Goal: Information Seeking & Learning: Learn about a topic

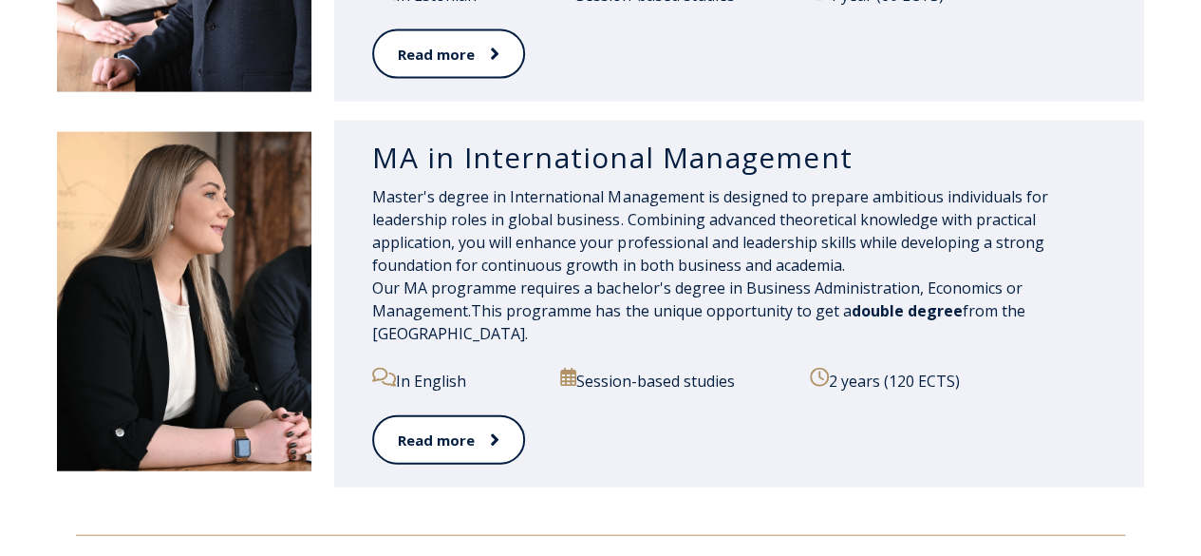
scroll to position [1995, 0]
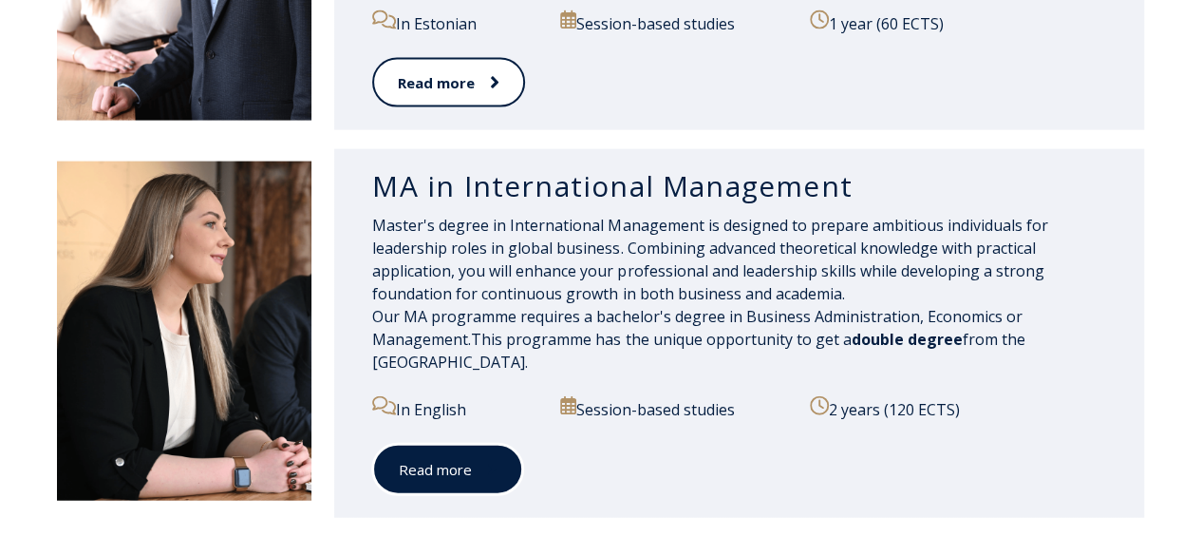
click at [452, 471] on link "Read more" at bounding box center [447, 470] width 151 height 52
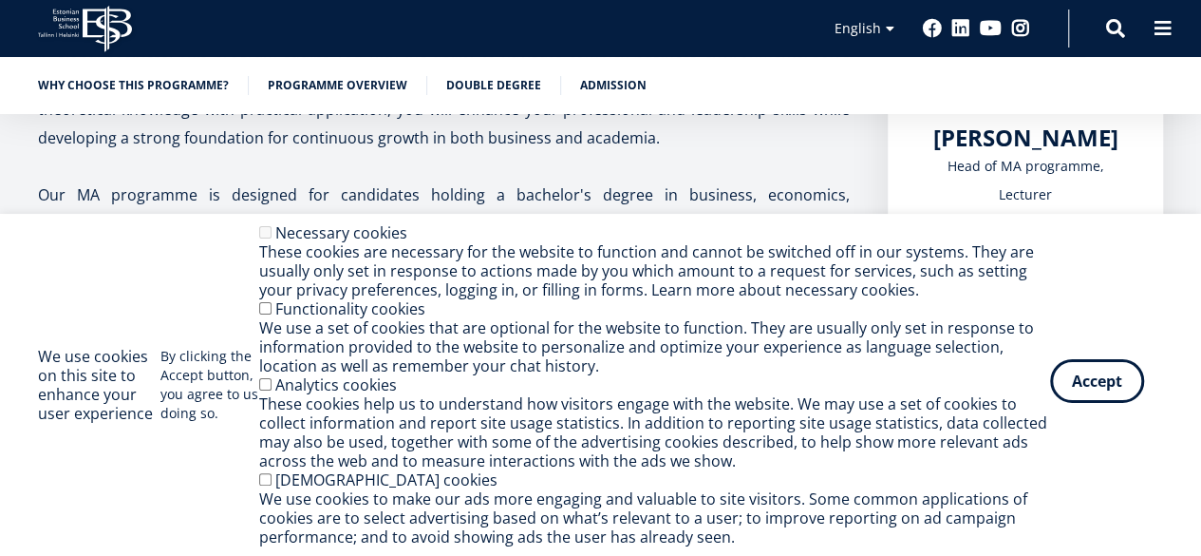
click at [1106, 394] on button "Accept" at bounding box center [1097, 381] width 94 height 44
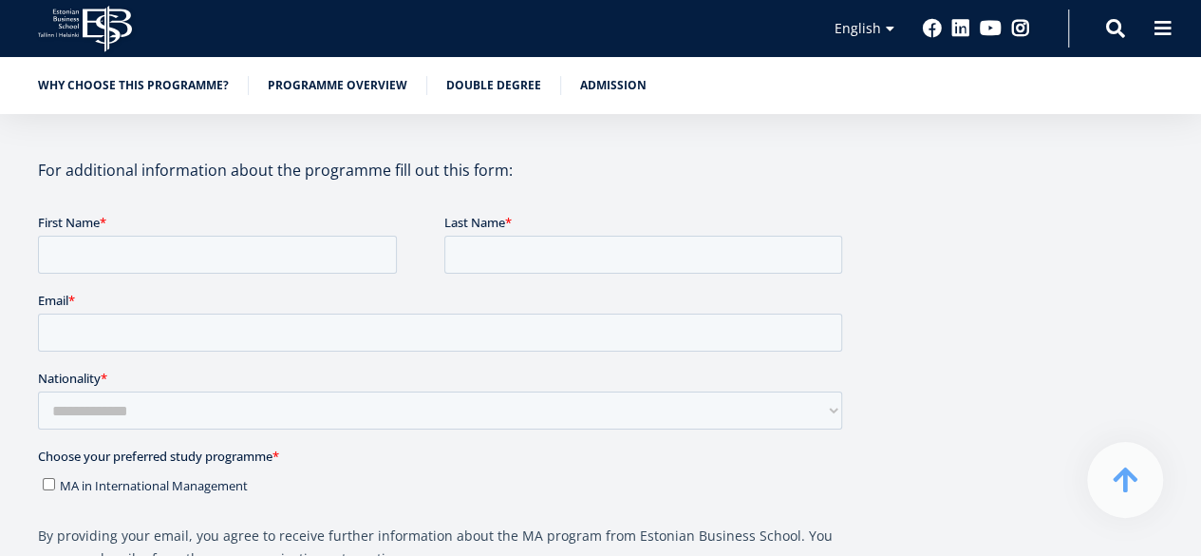
scroll to position [2944, 0]
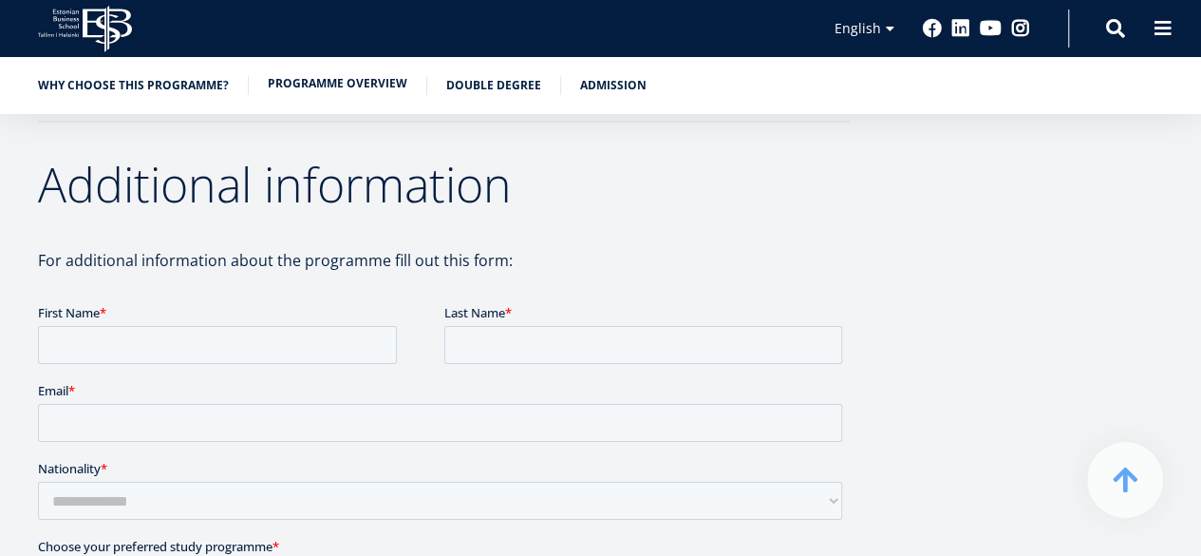
click at [371, 93] on link "Programme overview" at bounding box center [338, 83] width 140 height 19
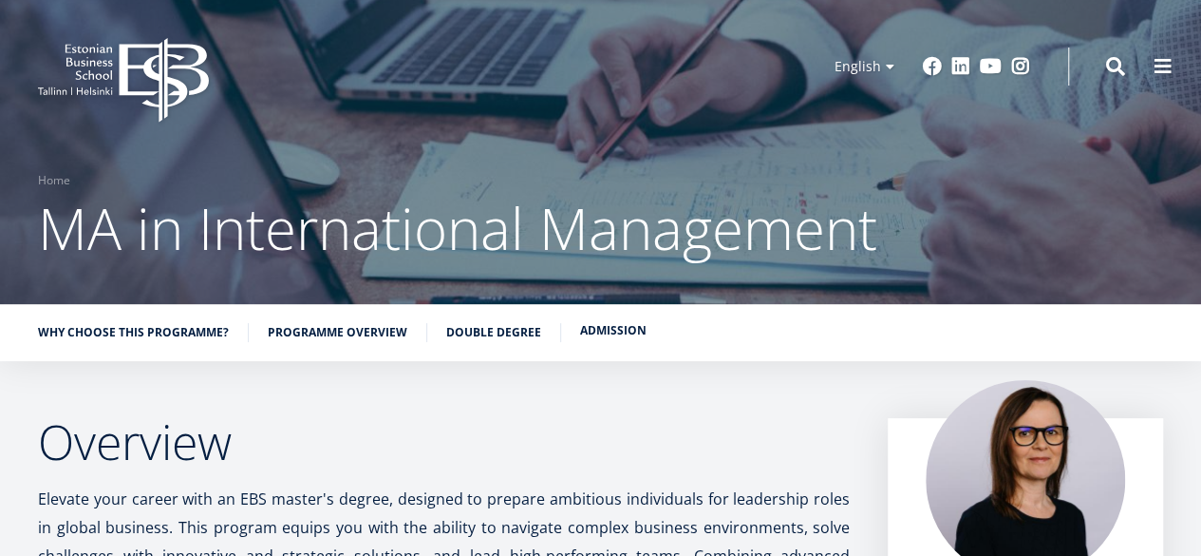
click at [627, 332] on link "Admission" at bounding box center [613, 330] width 66 height 19
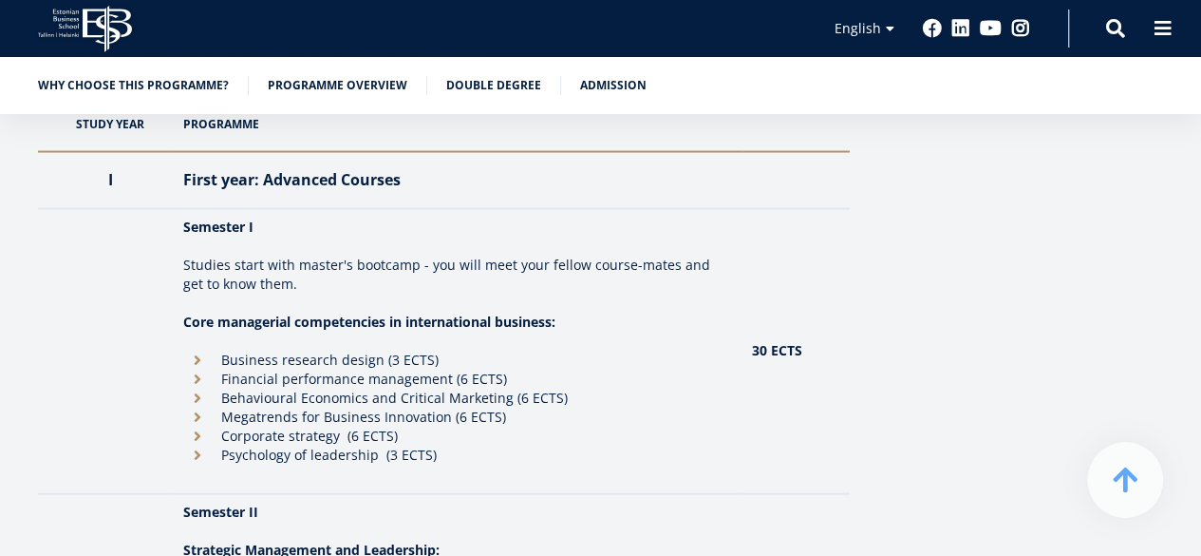
scroll to position [1092, 0]
